Goal: Information Seeking & Learning: Learn about a topic

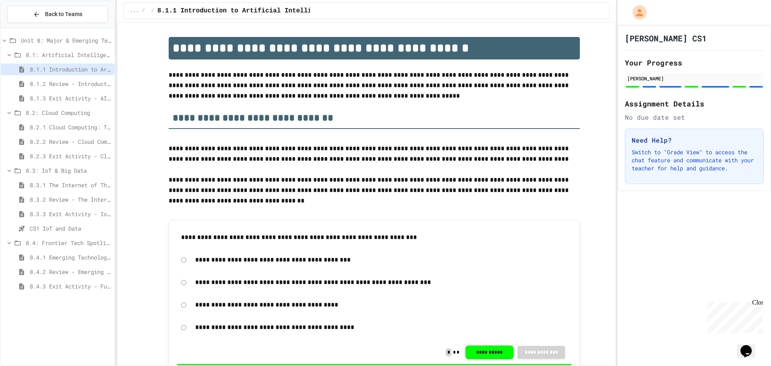
click at [89, 81] on span "8.1.2 Review - Introduction to Artificial Intelligence" at bounding box center [71, 84] width 82 height 8
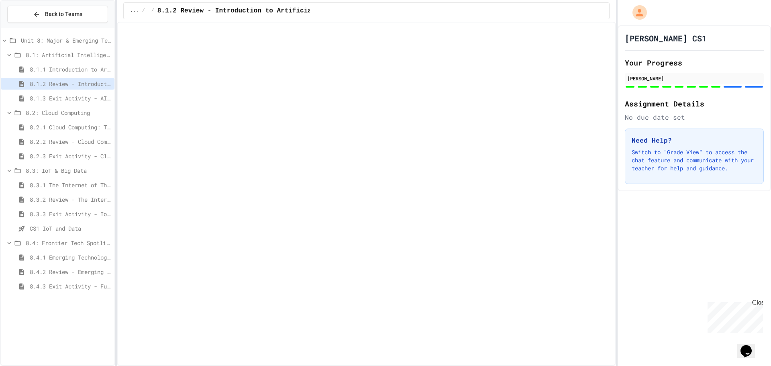
click at [89, 88] on div "8.1.2 Review - Introduction to Artificial Intelligence" at bounding box center [58, 84] width 114 height 12
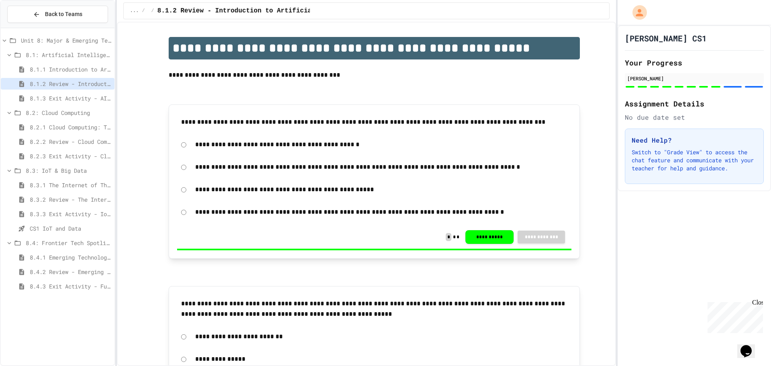
click at [87, 96] on span "8.1.3 Exit Activity - AI Detective" at bounding box center [71, 98] width 82 height 8
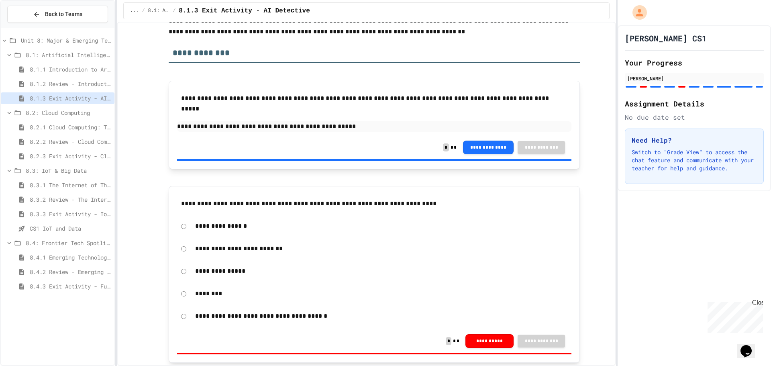
scroll to position [201, 0]
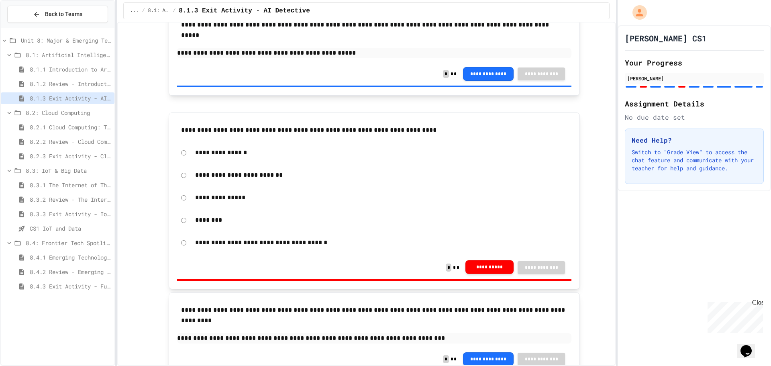
click at [488, 267] on button "**********" at bounding box center [490, 267] width 48 height 14
click at [191, 198] on div "**********" at bounding box center [381, 197] width 380 height 18
click at [186, 198] on div "**********" at bounding box center [374, 197] width 395 height 18
click at [64, 143] on span "8.2.2 Review - Cloud Computing" at bounding box center [71, 141] width 82 height 8
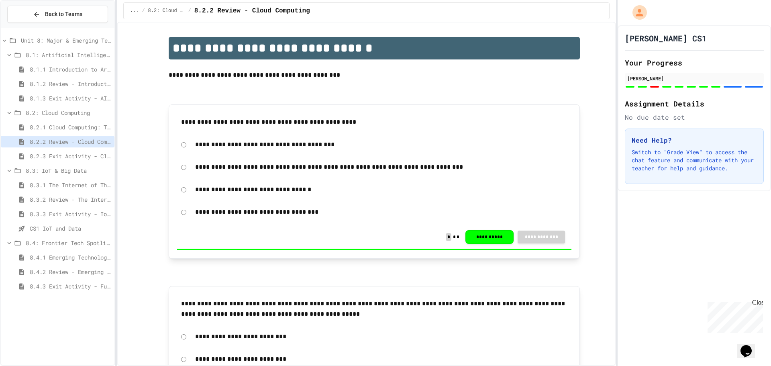
click at [67, 153] on span "8.2.3 Exit Activity - Cloud Service Detective" at bounding box center [71, 156] width 82 height 8
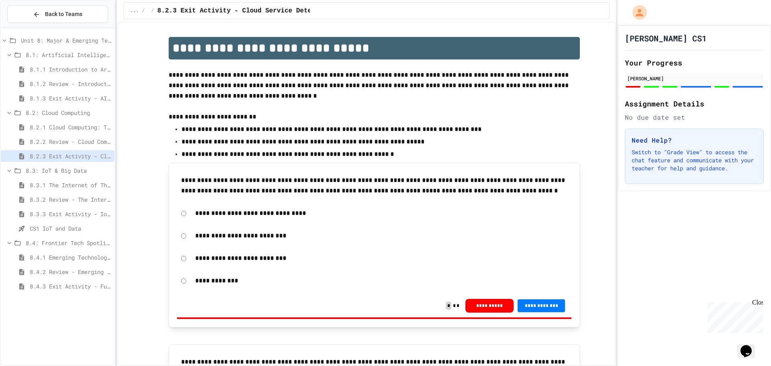
click at [68, 265] on div "8.4.1 Emerging Technologies: Shaping Our Digital Future" at bounding box center [58, 258] width 114 height 14
click at [70, 261] on span "8.4.1 Emerging Technologies: Shaping Our Digital Future" at bounding box center [71, 257] width 82 height 8
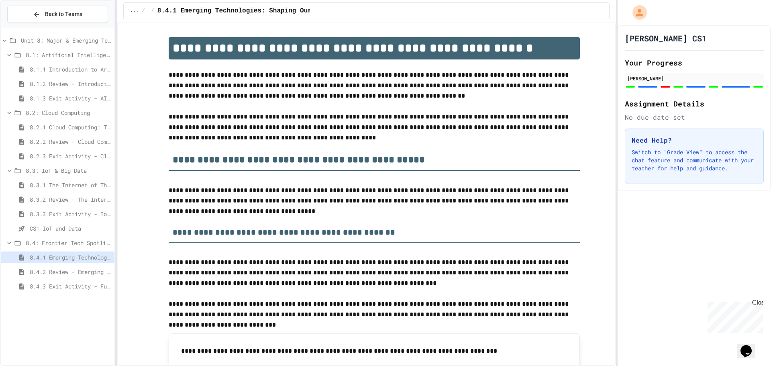
click at [70, 274] on span "8.4.2 Review - Emerging Technologies: Shaping Our Digital Future" at bounding box center [71, 272] width 82 height 8
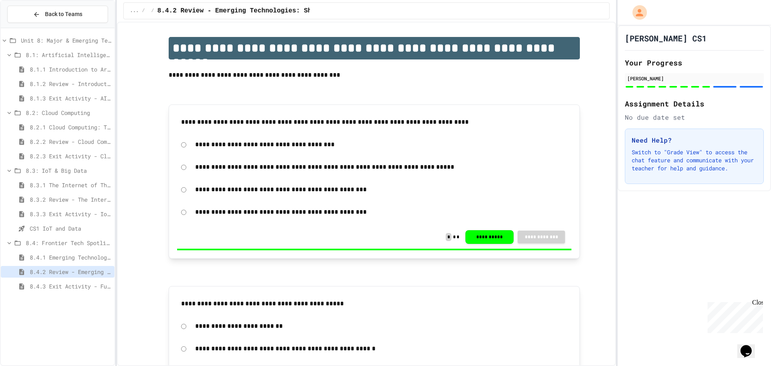
click at [68, 282] on span "8.4.3 Exit Activity - Future Tech Challenge" at bounding box center [71, 286] width 82 height 8
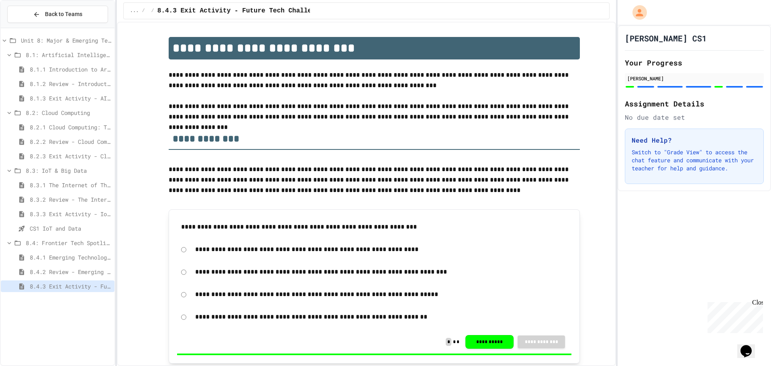
click at [64, 218] on div "8.3.3 Exit Activity - IoT Data Detective Challenge" at bounding box center [58, 214] width 114 height 12
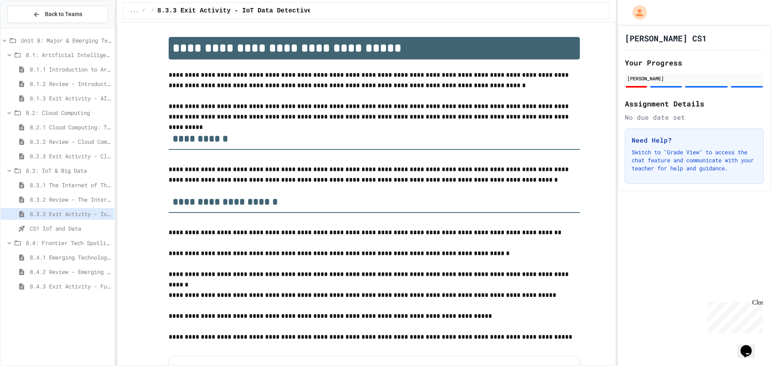
click at [61, 228] on span "CS1 IoT and Data" at bounding box center [71, 228] width 82 height 8
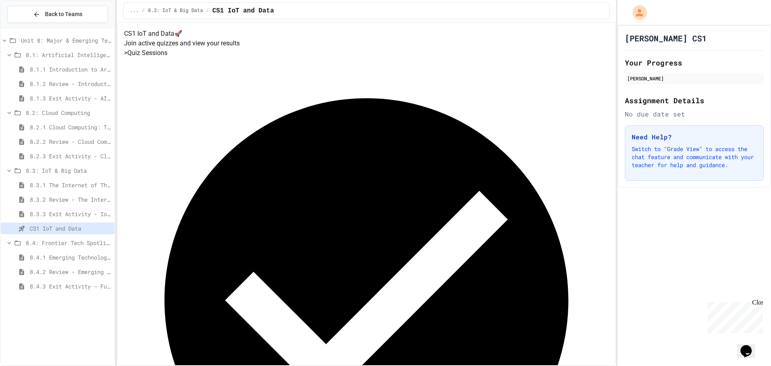
click at [66, 204] on div "8.3.2 Review - The Internet of Things and Big Data" at bounding box center [58, 200] width 114 height 12
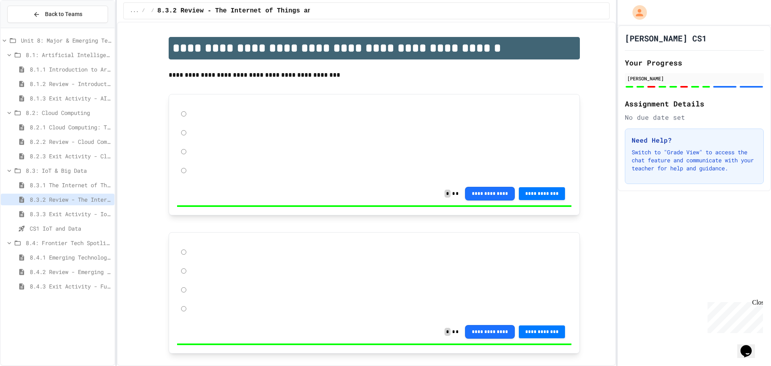
click at [70, 186] on span "8.3.1 The Internet of Things and Big Data: Our Connected Digital World" at bounding box center [71, 185] width 82 height 8
